Goal: Find specific page/section: Find specific page/section

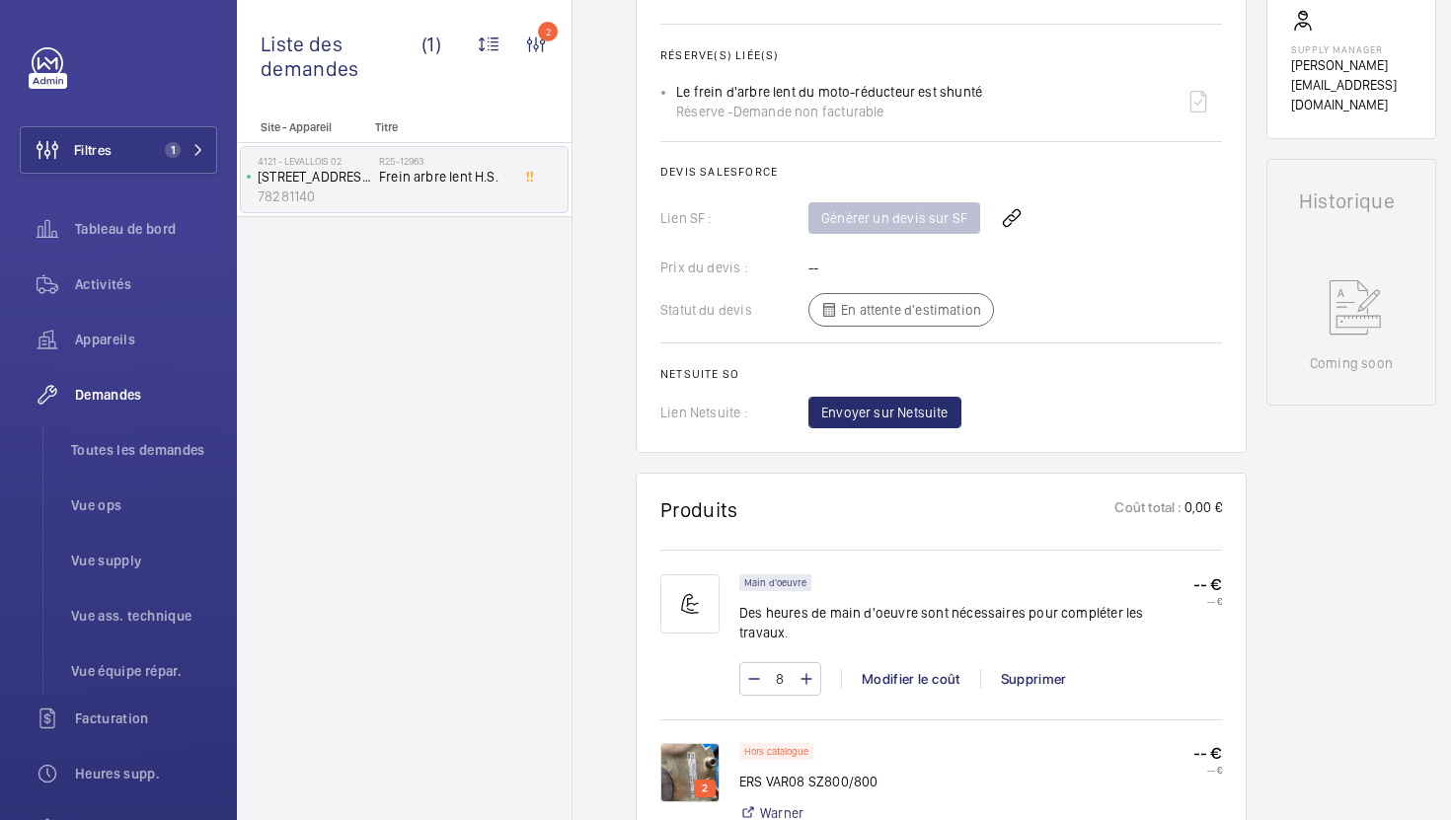
scroll to position [837, 0]
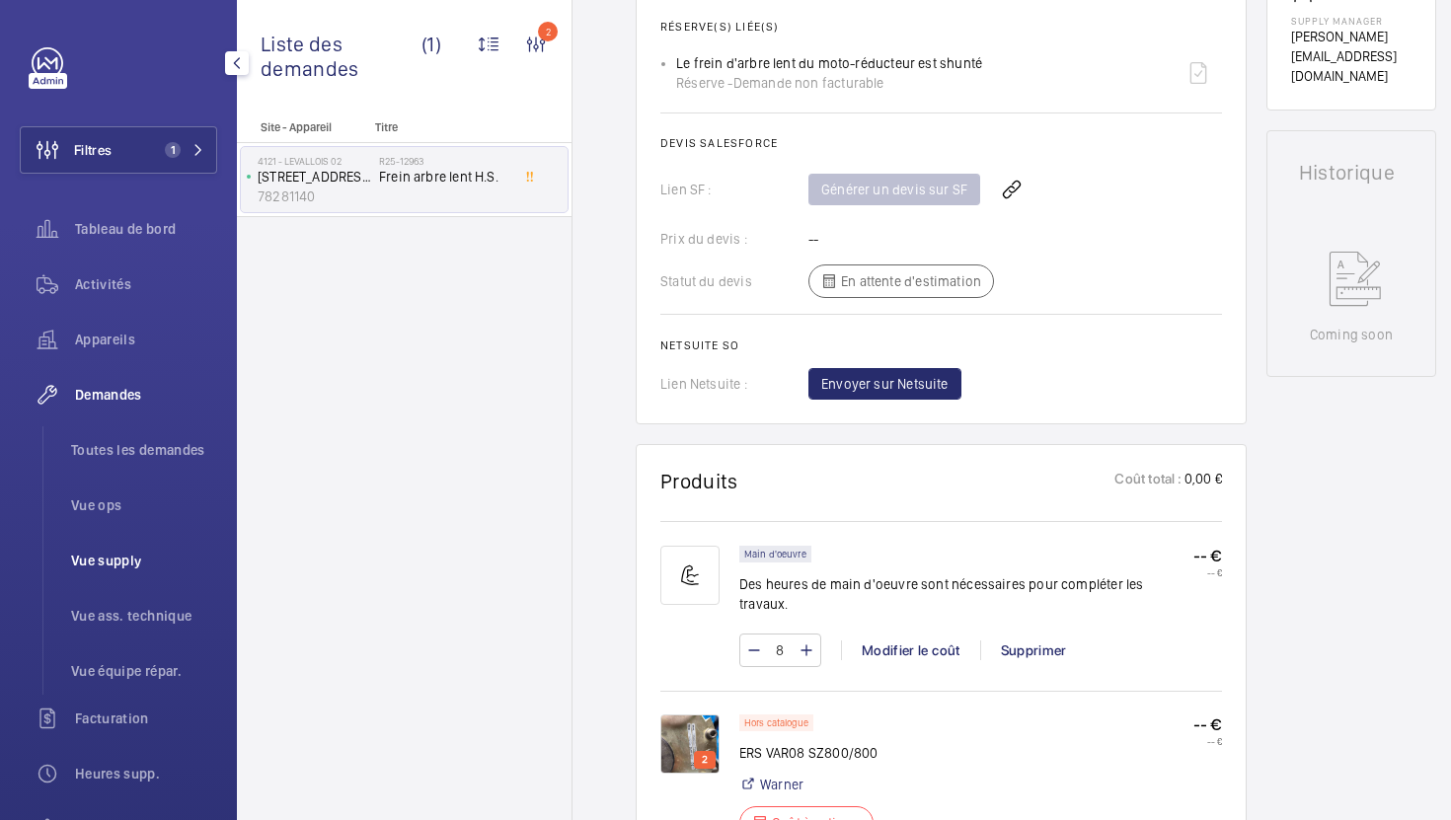
click at [119, 572] on li "Vue supply" at bounding box center [136, 560] width 162 height 47
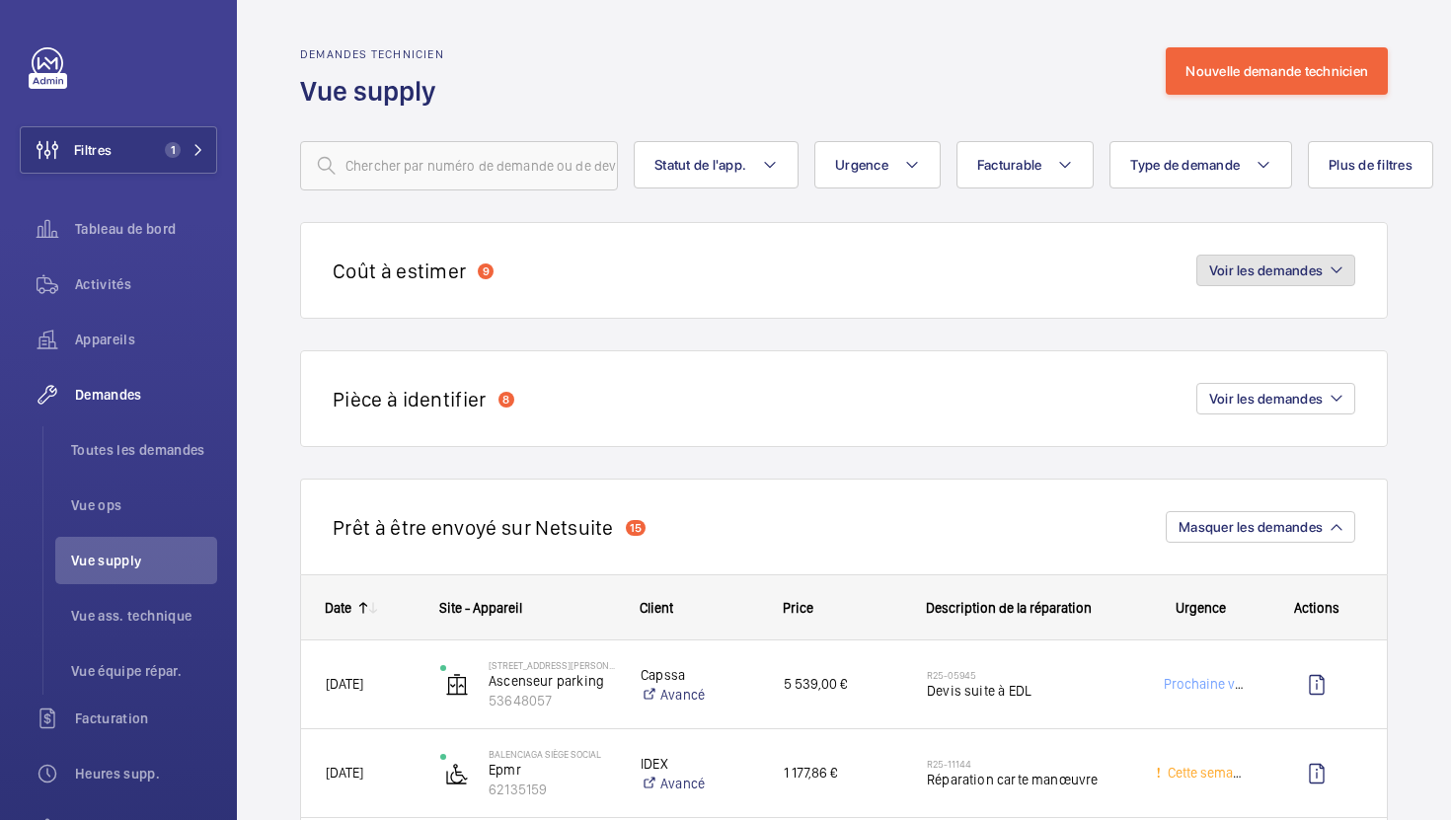
click at [1238, 276] on span "Voir les demandes" at bounding box center [1266, 271] width 114 height 16
